Goal: Transaction & Acquisition: Purchase product/service

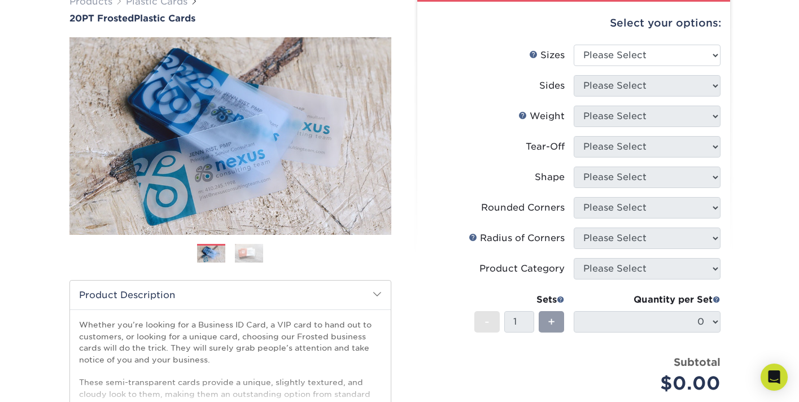
scroll to position [90, 0]
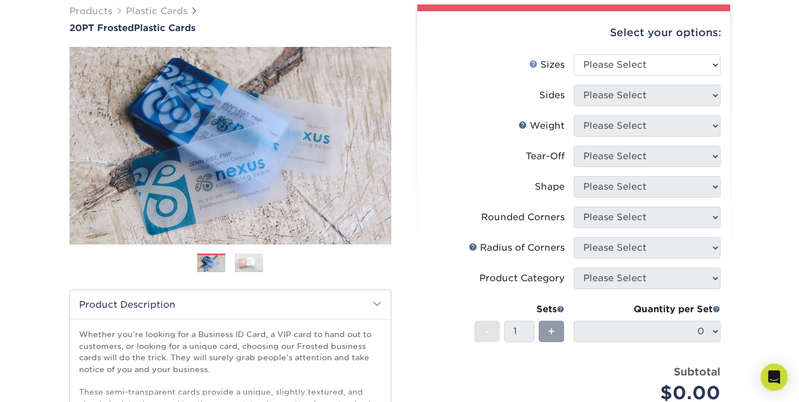
click at [534, 60] on link "Sizes Help" at bounding box center [533, 63] width 9 height 9
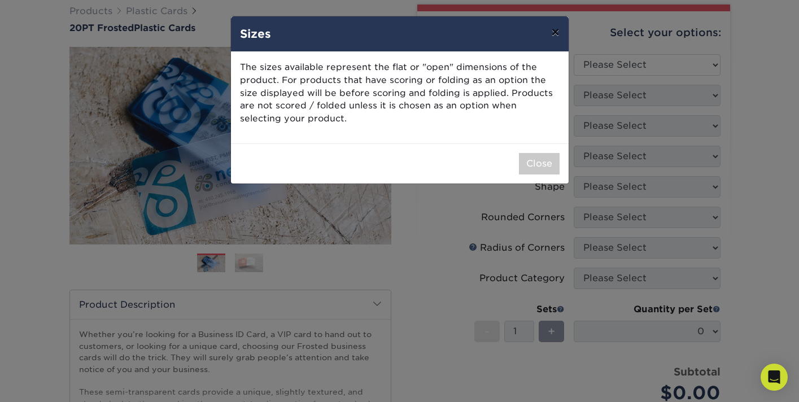
click at [556, 35] on button "×" at bounding box center [555, 32] width 26 height 32
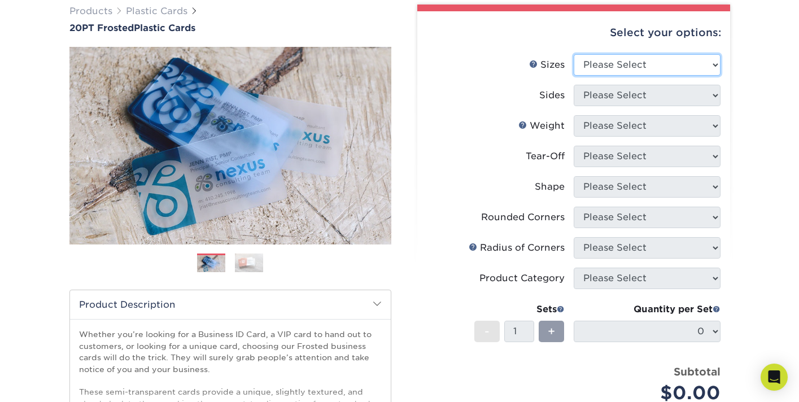
select select "2.00x3.50"
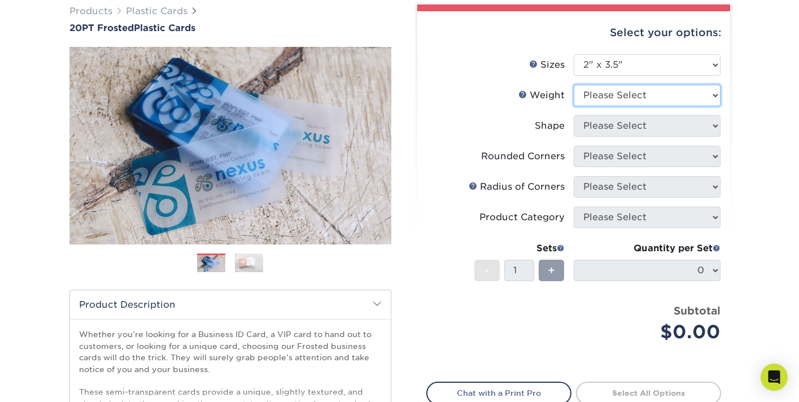
select select "20PT Frosted Plastic"
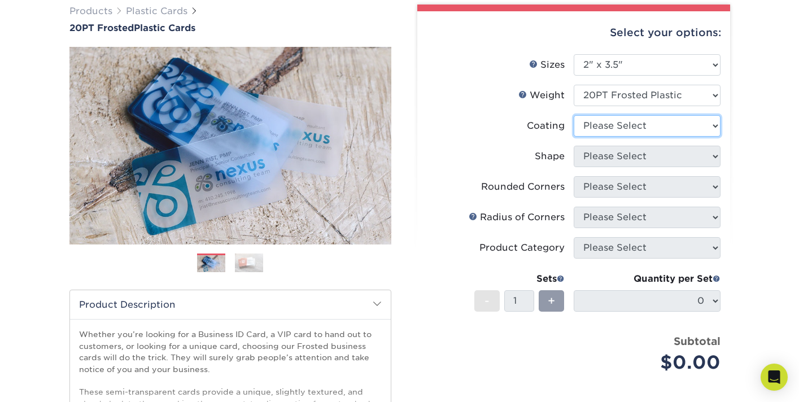
select select "3e7618de-abca-4bda-9f97-8b9129e913d8"
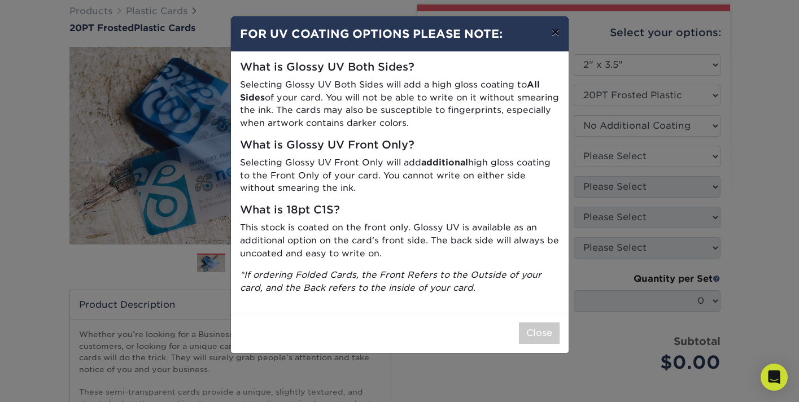
click at [554, 36] on button "×" at bounding box center [555, 32] width 26 height 32
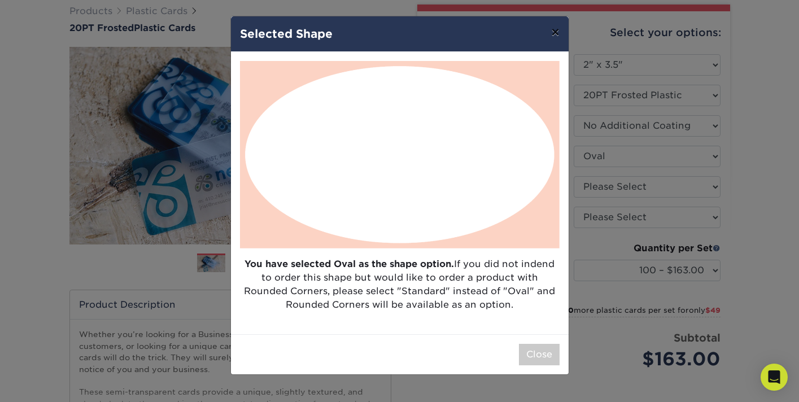
click at [554, 35] on button "×" at bounding box center [555, 32] width 26 height 32
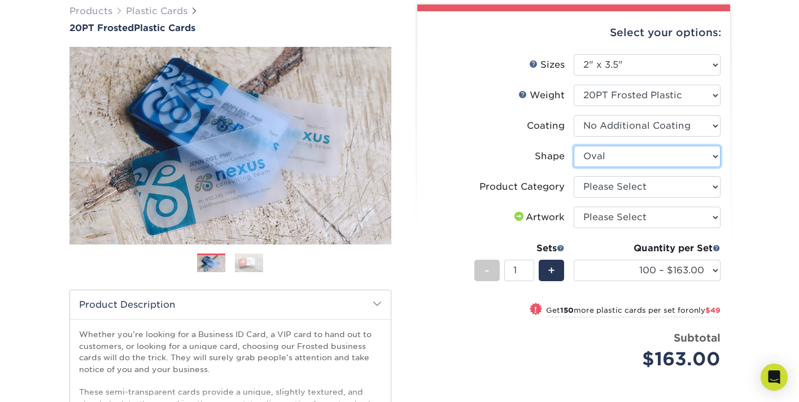
select select "standard"
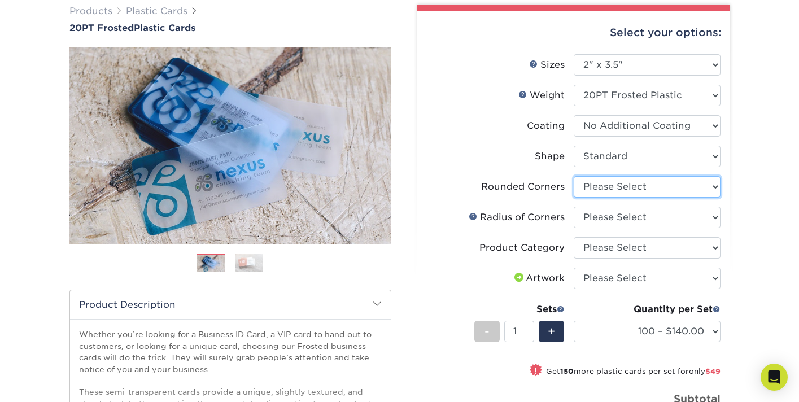
select select "7672df9e-0e0a-464d-8e1f-920c575e4da3"
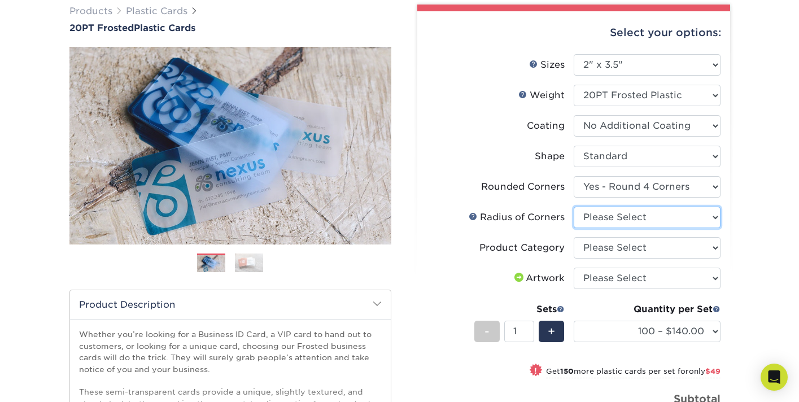
select select "589680c7-ee9a-431b-9d12-d7aeb1386a97"
select select "3b5148f1-0588-4f88-a218-97bcfdce65c1"
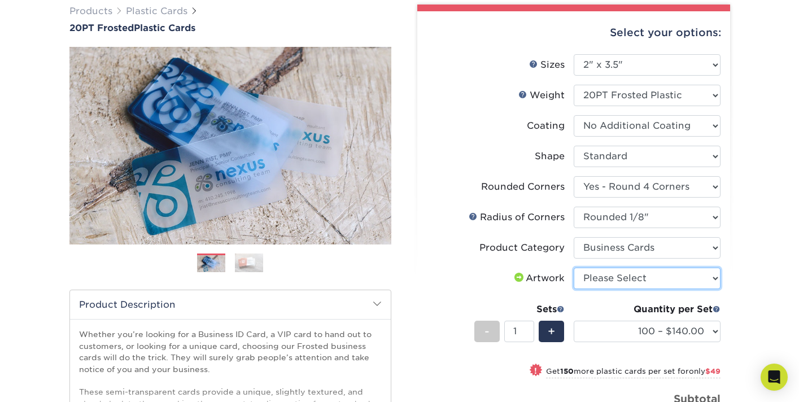
select select "upload"
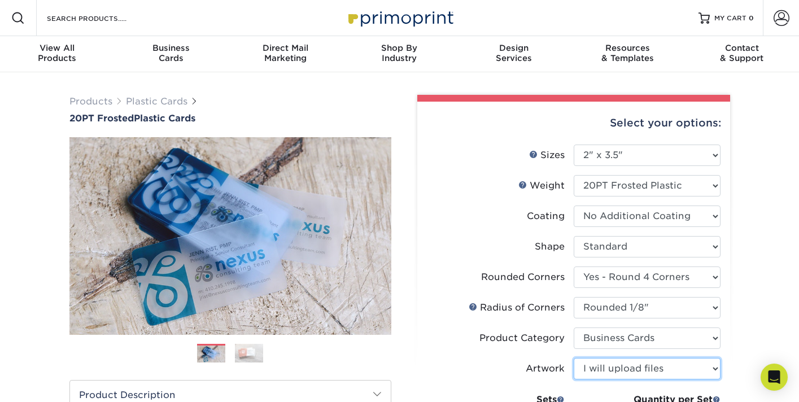
scroll to position [0, 0]
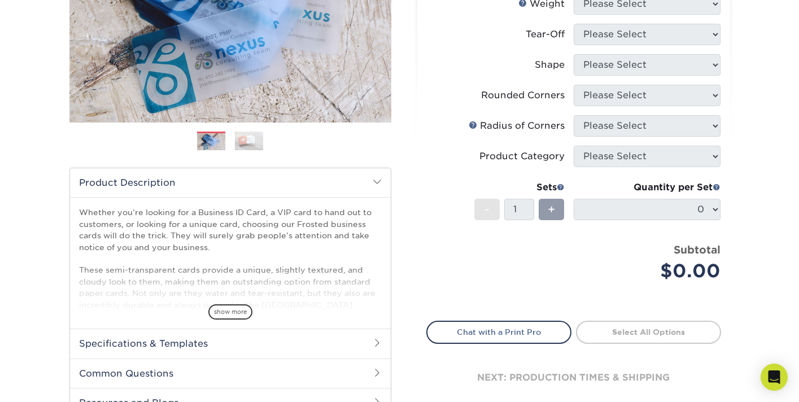
scroll to position [223, 0]
